Goal: Find specific page/section: Find specific page/section

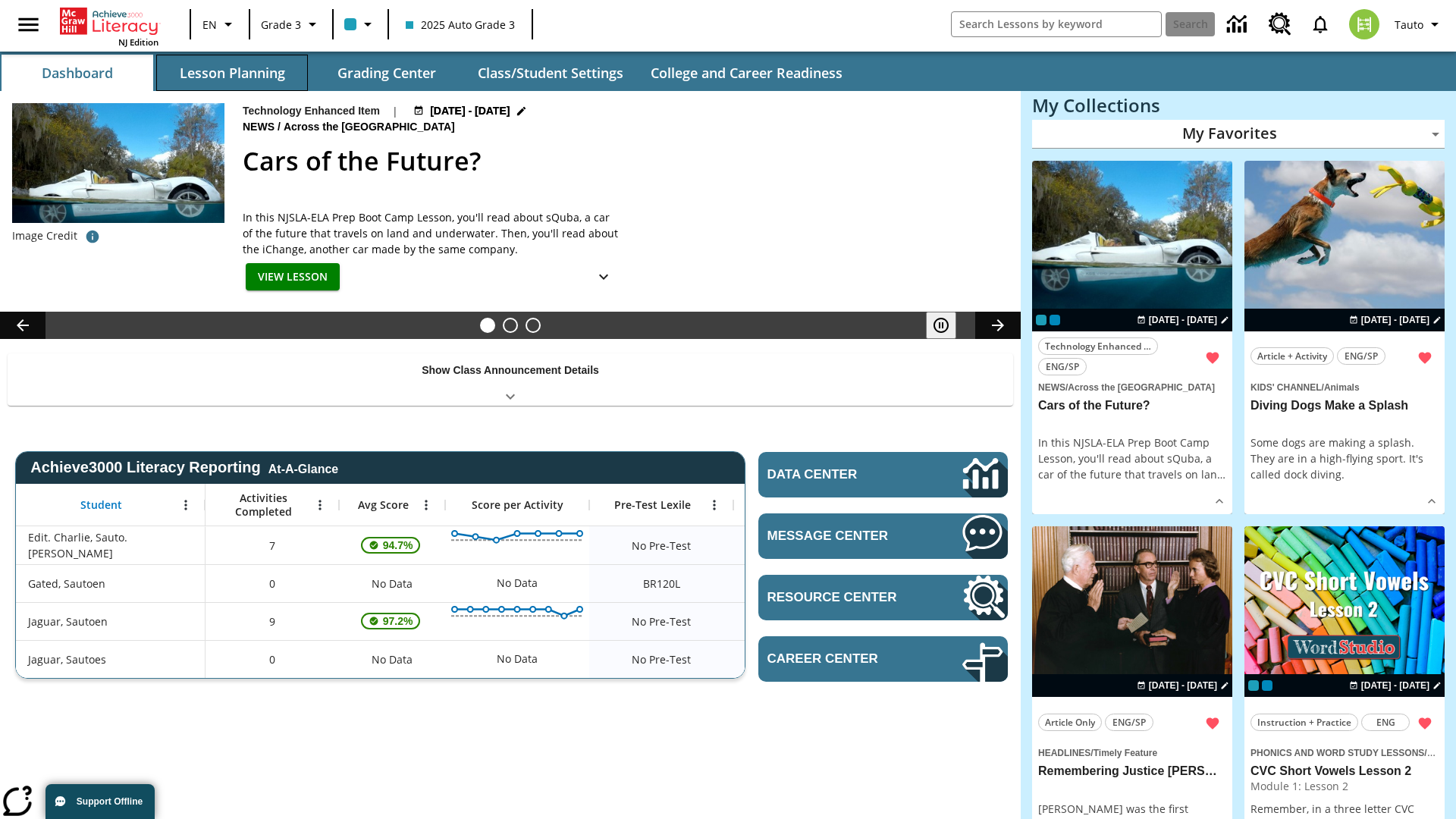
click at [232, 73] on button "Lesson Planning" at bounding box center [231, 73] width 152 height 37
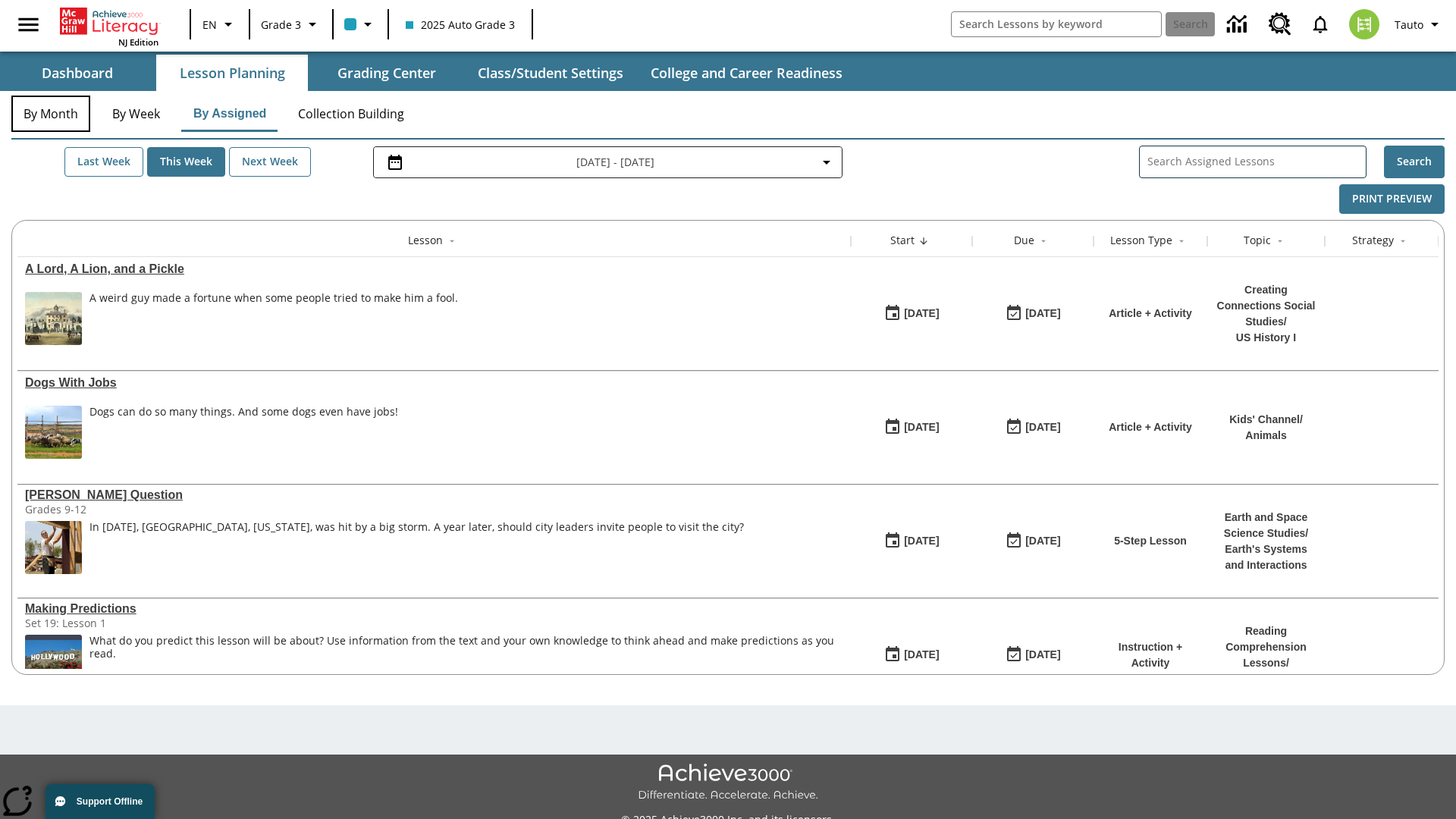
click at [51, 113] on button "By Month" at bounding box center [50, 113] width 78 height 37
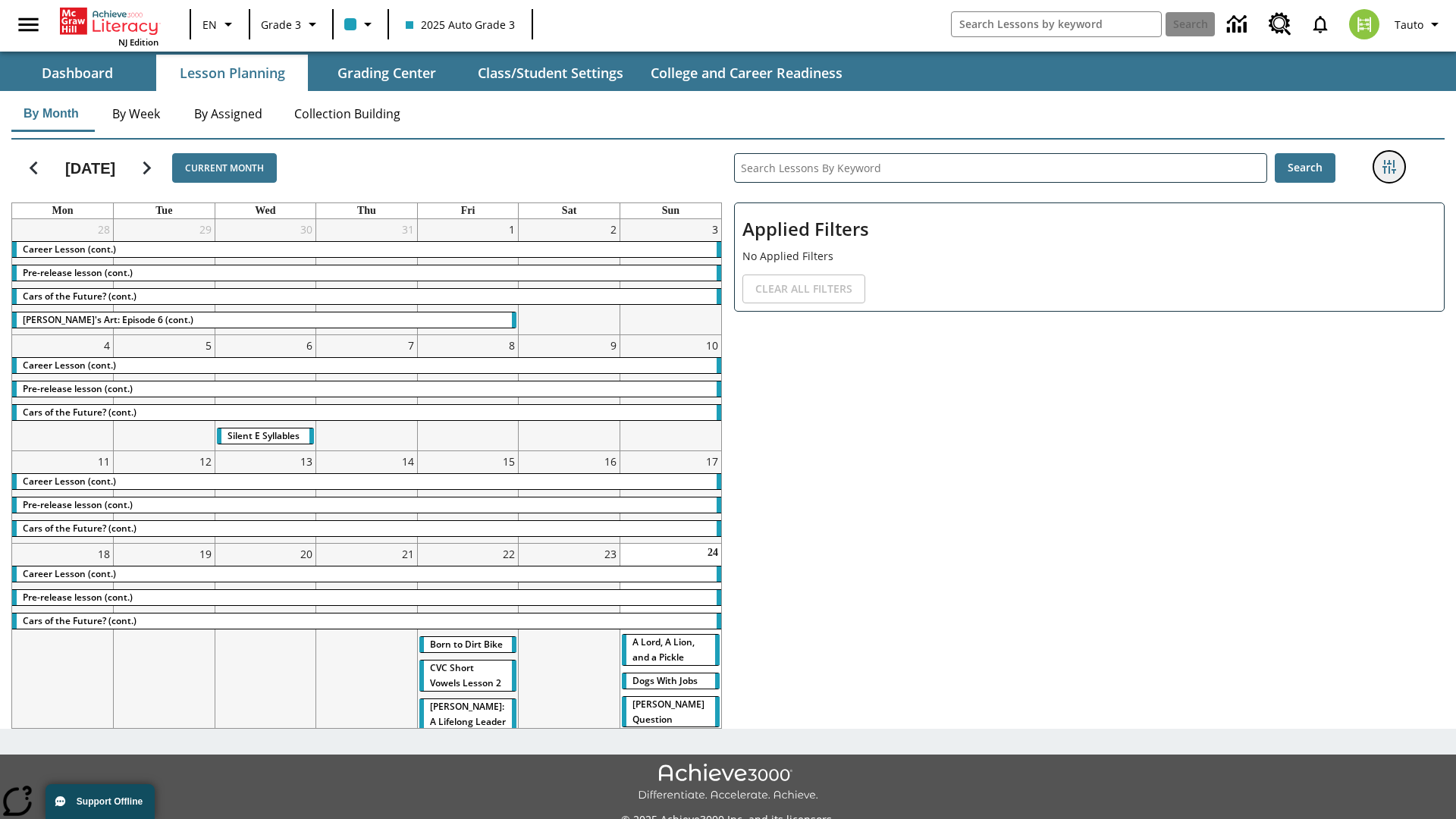
click at [1389, 167] on icon "Filters Side menu" at bounding box center [1389, 166] width 13 height 13
